Goal: Check status: Check status

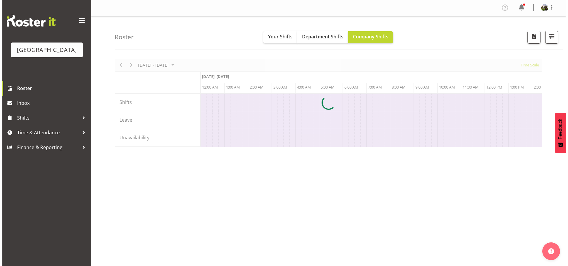
scroll to position [0, 2270]
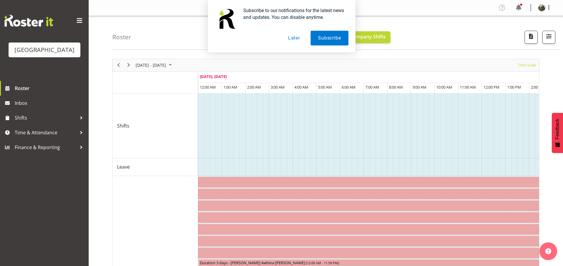
click at [292, 39] on button "Later" at bounding box center [294, 38] width 27 height 15
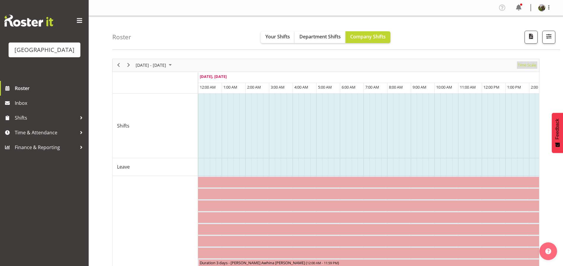
click at [523, 67] on span "Time Scale" at bounding box center [527, 64] width 20 height 7
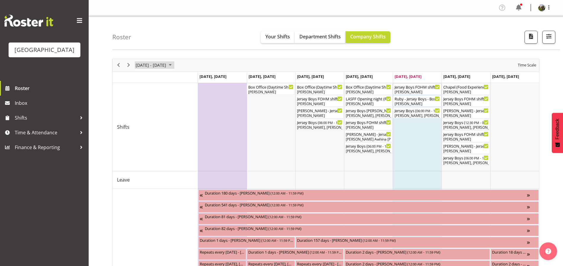
click at [174, 66] on span "September 2025" at bounding box center [170, 64] width 7 height 7
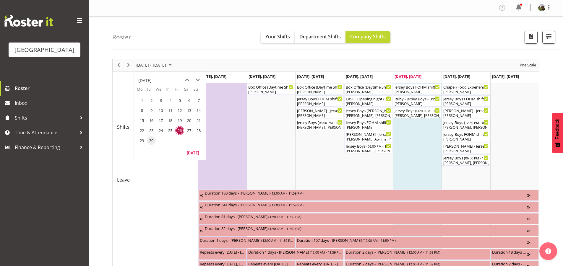
click at [155, 143] on span "30" at bounding box center [151, 140] width 9 height 9
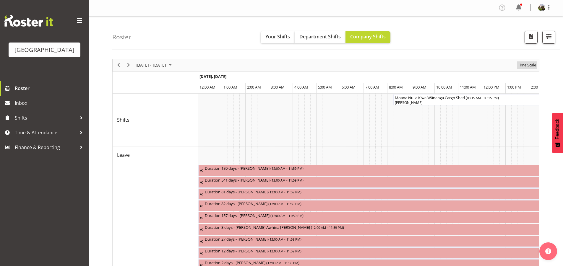
click at [528, 67] on span "Time Scale" at bounding box center [527, 64] width 20 height 7
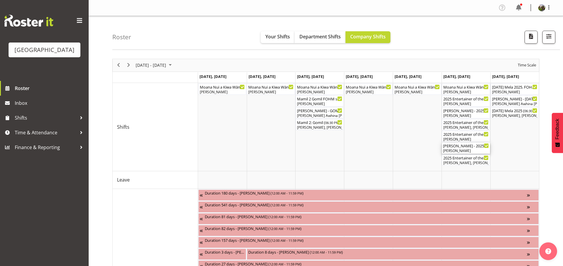
click at [472, 150] on div "[PERSON_NAME]" at bounding box center [466, 150] width 46 height 5
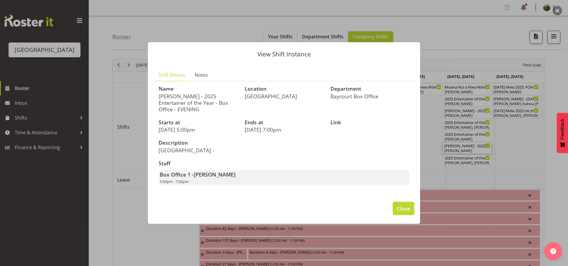
click at [405, 206] on span "Close" at bounding box center [403, 209] width 14 height 8
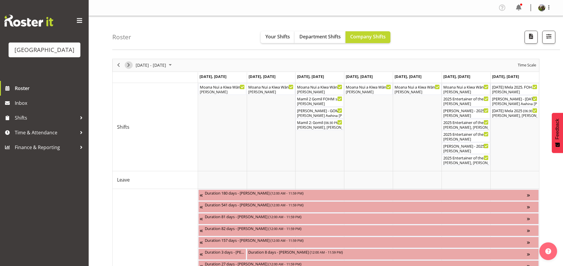
click at [127, 64] on span "Next" at bounding box center [128, 64] width 7 height 7
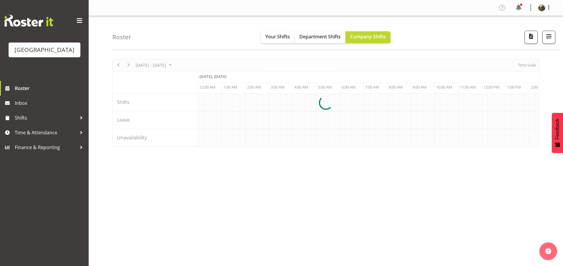
click at [182, 65] on div at bounding box center [325, 103] width 427 height 88
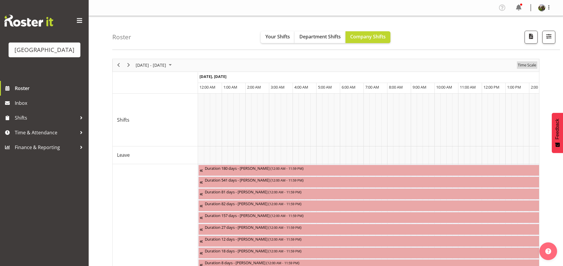
click at [524, 66] on span "Time Scale" at bounding box center [527, 64] width 20 height 7
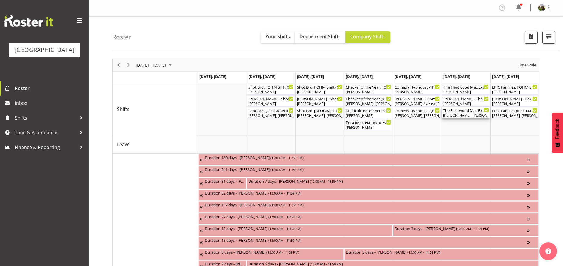
click at [455, 117] on div "[PERSON_NAME], [PERSON_NAME], [PERSON_NAME], [PERSON_NAME], [PERSON_NAME], [PER…" at bounding box center [466, 115] width 46 height 5
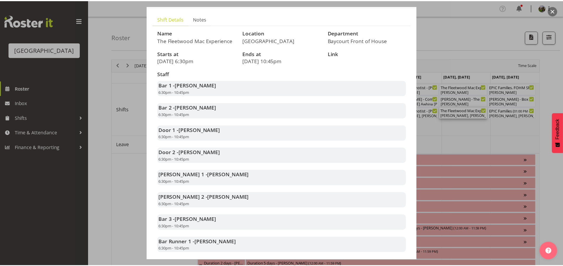
scroll to position [72, 0]
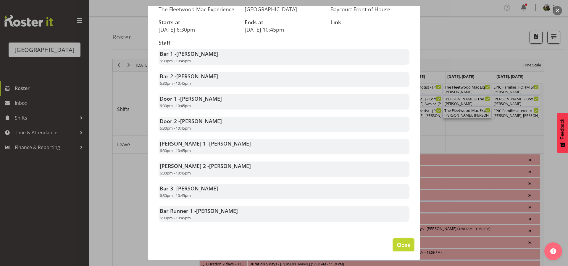
click at [400, 242] on span "Close" at bounding box center [403, 245] width 14 height 8
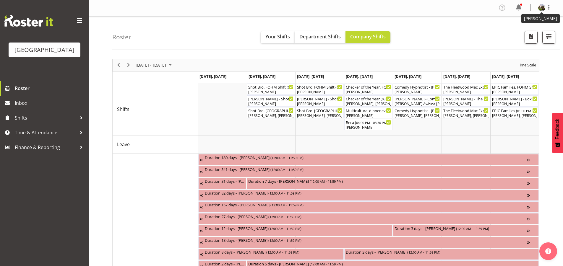
click at [540, 8] on img at bounding box center [541, 7] width 7 height 7
click at [512, 30] on link "Log Out" at bounding box center [524, 31] width 57 height 11
